Goal: Find specific page/section: Find specific page/section

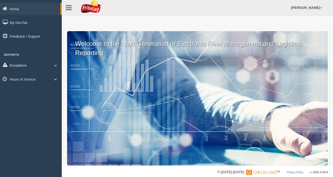
click at [23, 67] on link "Exceptions" at bounding box center [31, 65] width 62 height 12
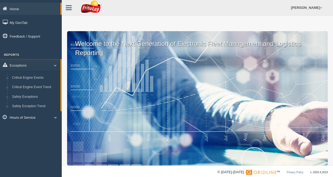
click at [39, 118] on link "Hours of Service" at bounding box center [31, 117] width 62 height 12
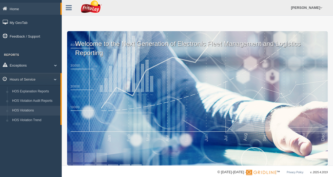
click at [39, 113] on link "HOS Violations" at bounding box center [35, 111] width 51 height 10
